Goal: Transaction & Acquisition: Download file/media

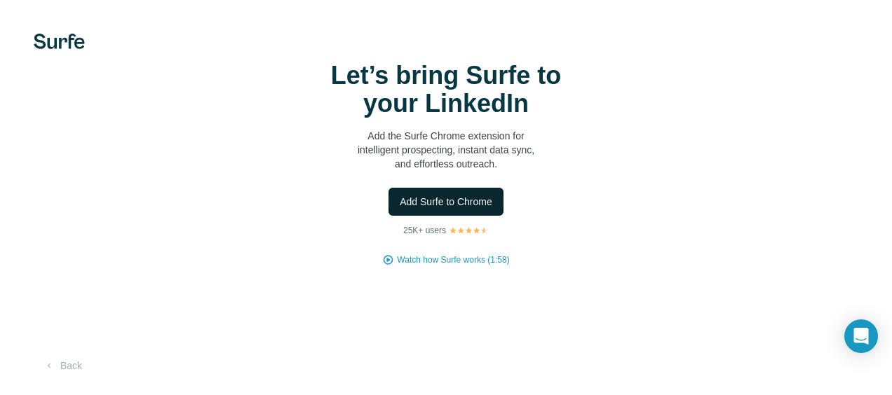
click at [481, 201] on span "Add Surfe to Chrome" at bounding box center [446, 202] width 93 height 14
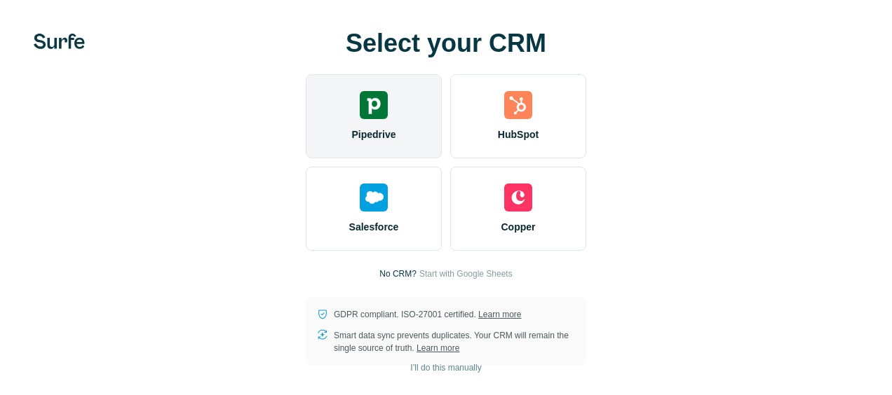
click at [404, 105] on div "Pipedrive" at bounding box center [374, 116] width 136 height 84
click at [380, 85] on div "Pipedrive" at bounding box center [374, 116] width 136 height 84
